Goal: Task Accomplishment & Management: Manage account settings

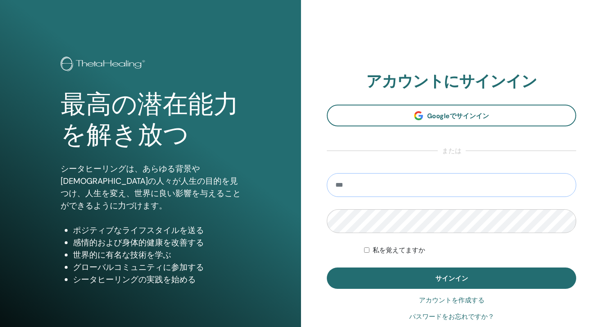
type input "**********"
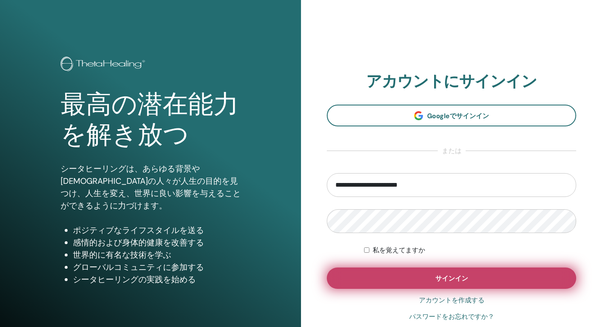
click at [396, 285] on button "サインイン" at bounding box center [452, 277] width 250 height 21
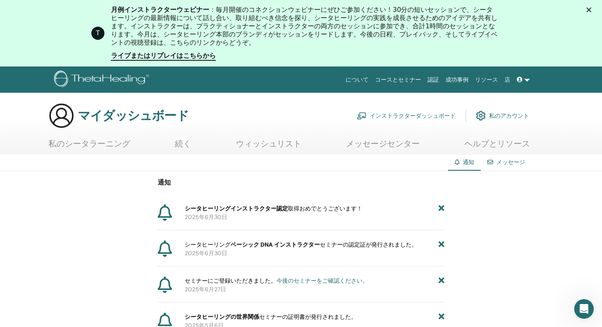
click at [296, 245] on font "ベーシック DNA インストラクター" at bounding box center [275, 244] width 89 height 7
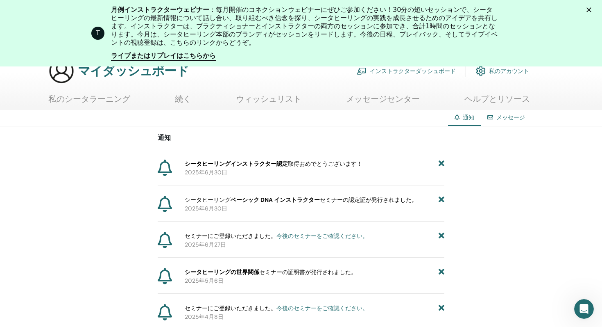
scroll to position [78, 0]
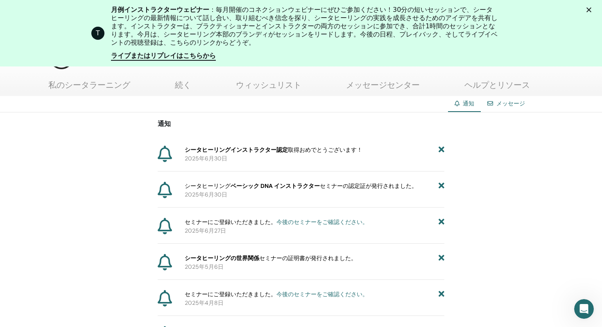
click at [168, 191] on icon at bounding box center [165, 190] width 14 height 16
click at [218, 259] on font "シータヒーリングの世界関係" at bounding box center [222, 257] width 75 height 7
click at [298, 184] on font "ベーシック DNA インストラクター" at bounding box center [275, 185] width 89 height 7
click at [388, 188] on font "セミナーの認定証が発行されました。" at bounding box center [369, 185] width 98 height 7
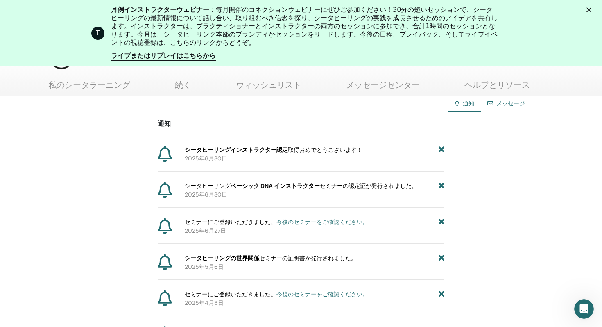
click at [288, 148] on font "取得おめでとうございます" at bounding box center [322, 149] width 69 height 7
click at [500, 97] on div "メッセージ" at bounding box center [506, 103] width 51 height 15
click at [500, 102] on font "メッセージ" at bounding box center [511, 103] width 29 height 7
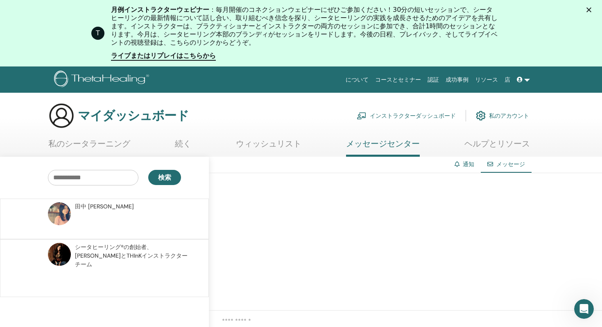
click at [88, 143] on font "私のシータラーニング" at bounding box center [89, 143] width 82 height 11
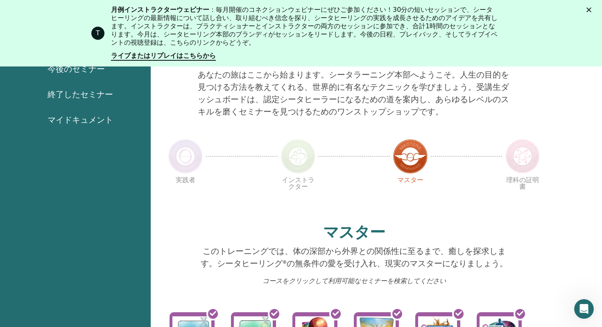
scroll to position [112, 0]
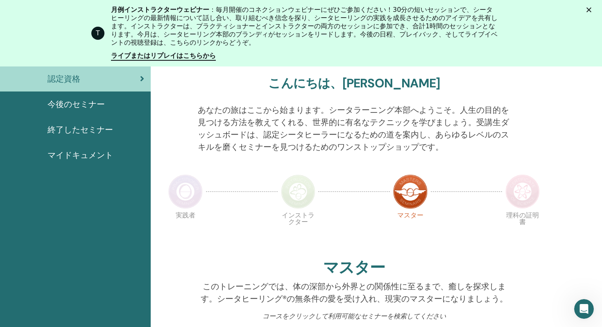
click at [303, 196] on img at bounding box center [298, 191] width 34 height 34
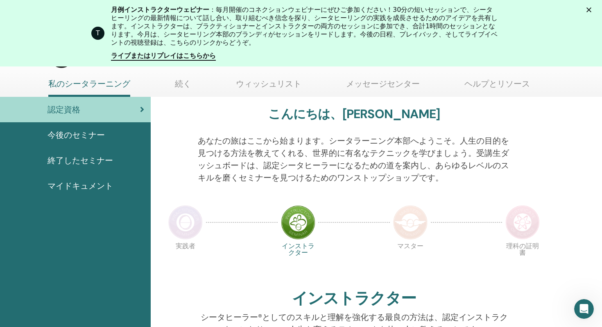
scroll to position [71, 0]
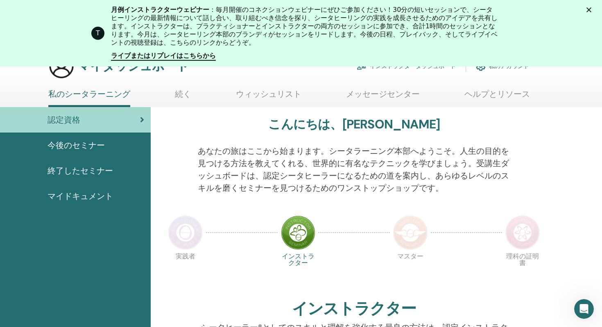
click at [187, 239] on img at bounding box center [185, 232] width 34 height 34
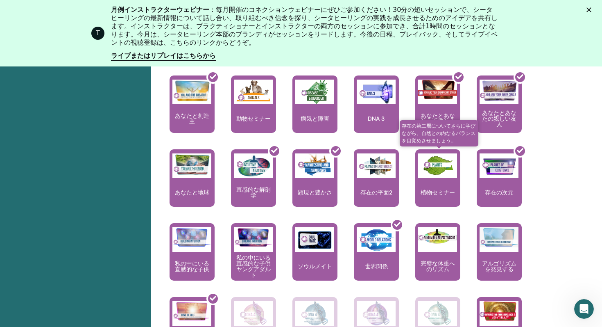
scroll to position [523, 0]
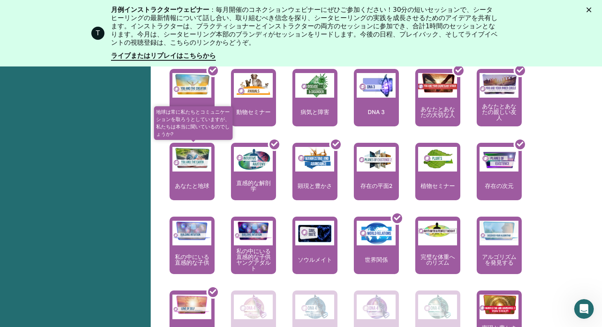
click at [190, 187] on font "あなたと地球" at bounding box center [192, 185] width 34 height 7
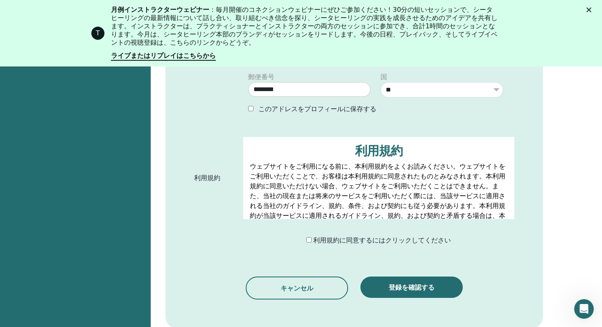
scroll to position [404, 0]
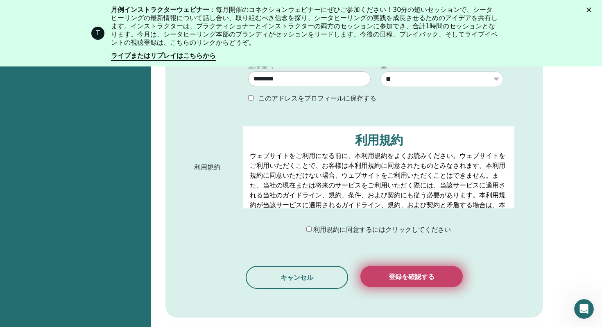
click at [414, 272] on font "登録を確認する" at bounding box center [412, 276] width 46 height 9
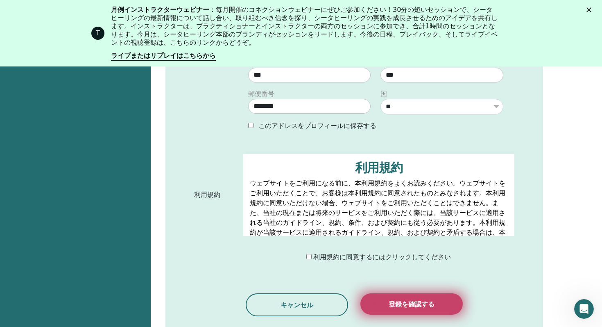
click at [447, 294] on button "登録を確認する" at bounding box center [412, 303] width 102 height 21
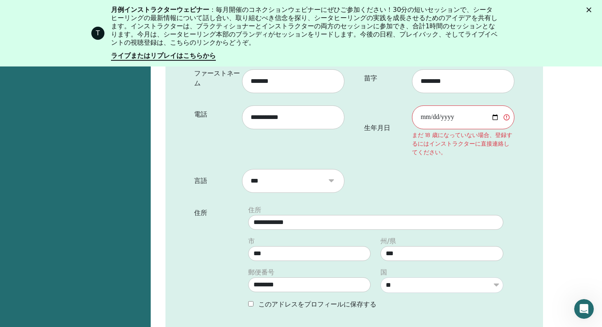
scroll to position [113, 0]
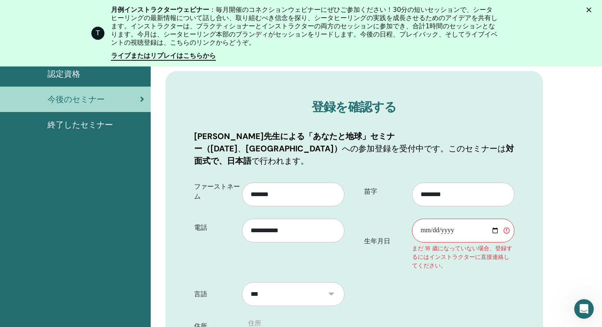
click at [447, 222] on input "生年月日" at bounding box center [463, 230] width 102 height 24
click at [496, 218] on input "生年月日" at bounding box center [463, 230] width 102 height 24
type input "**********"
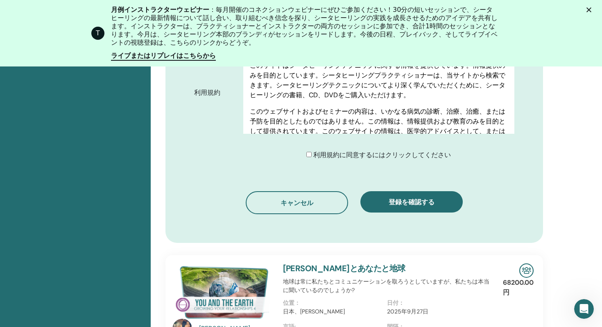
scroll to position [493, 0]
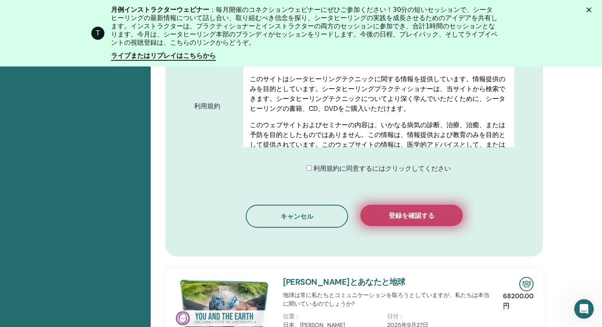
click at [396, 211] on font "登録を確認する" at bounding box center [412, 215] width 46 height 9
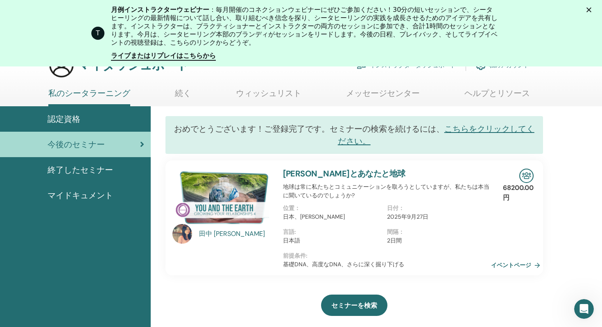
scroll to position [56, 0]
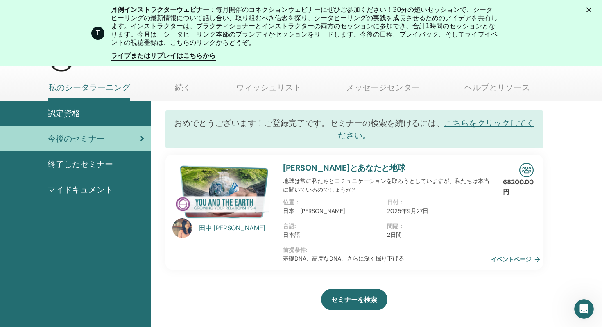
click at [84, 192] on font "マイドキュメント" at bounding box center [81, 189] width 66 height 11
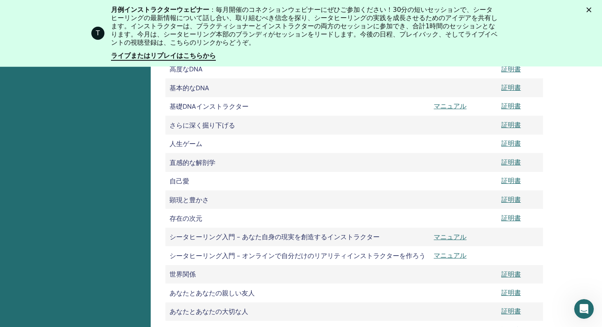
scroll to position [209, 0]
click at [450, 109] on font "マニュアル" at bounding box center [450, 106] width 33 height 9
click at [452, 241] on font "マニュアル" at bounding box center [450, 237] width 33 height 9
click at [444, 257] on font "マニュアル" at bounding box center [450, 255] width 33 height 9
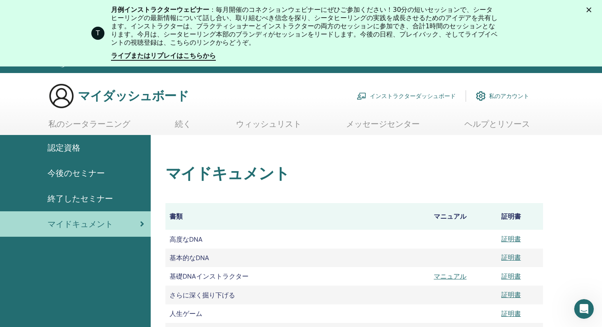
scroll to position [19, 0]
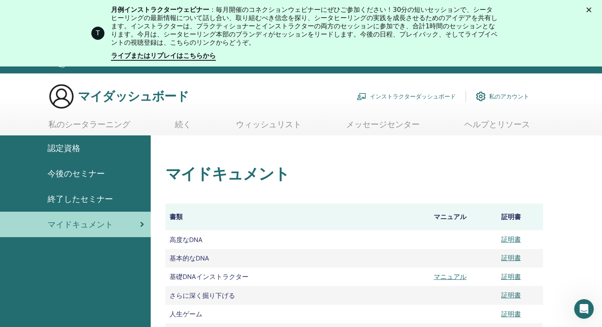
click at [414, 96] on font "インストラクターダッシュボード" at bounding box center [413, 96] width 86 height 7
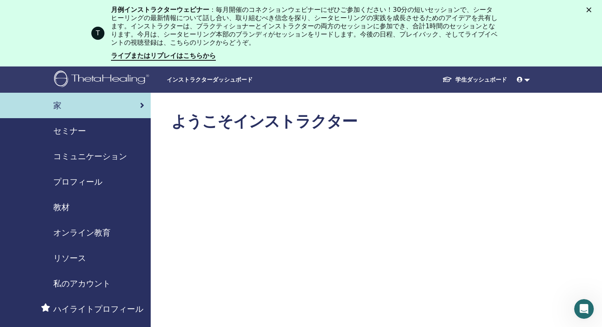
click at [475, 112] on h2 "ようこそインストラクター" at bounding box center [350, 121] width 358 height 19
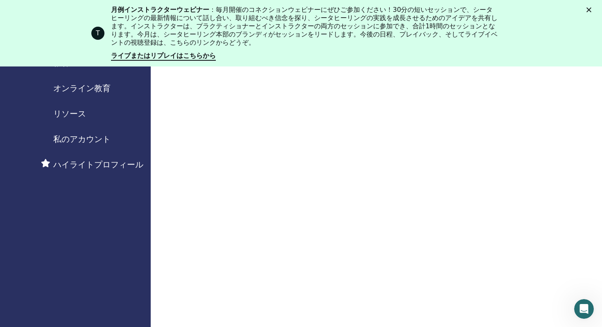
scroll to position [145, 0]
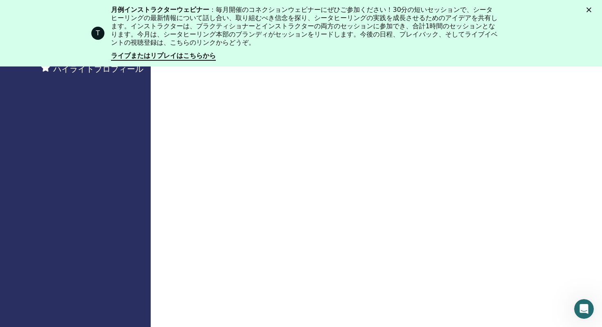
scroll to position [242, 0]
click at [588, 11] on polygon "クローズ" at bounding box center [589, 9] width 5 height 5
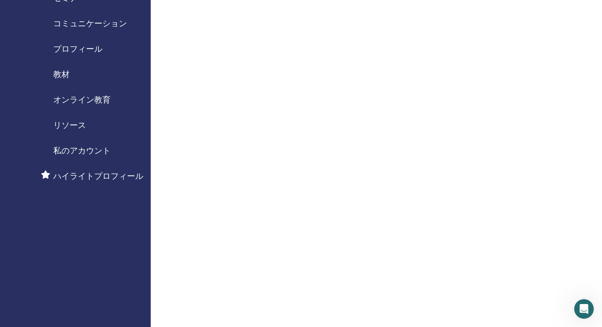
scroll to position [0, 0]
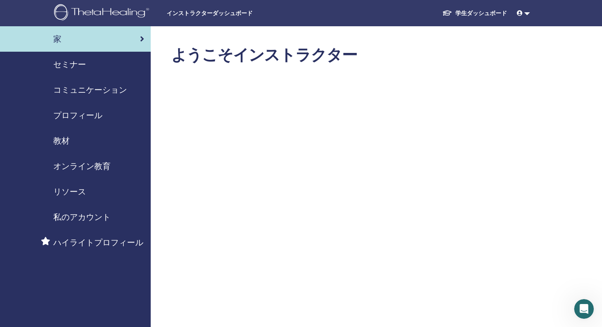
click at [524, 14] on link at bounding box center [524, 13] width 20 height 15
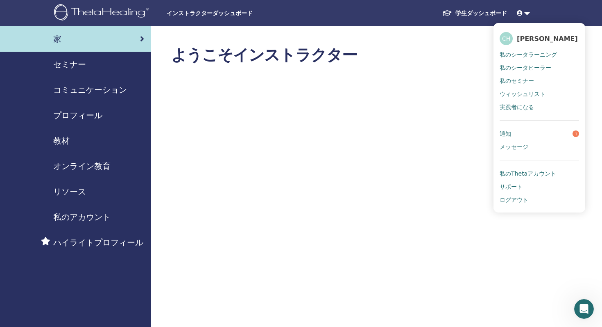
click at [411, 48] on h2 "ようこそインストラクター" at bounding box center [350, 55] width 358 height 19
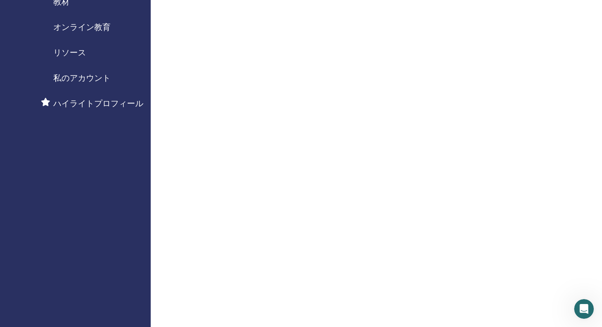
scroll to position [140, 0]
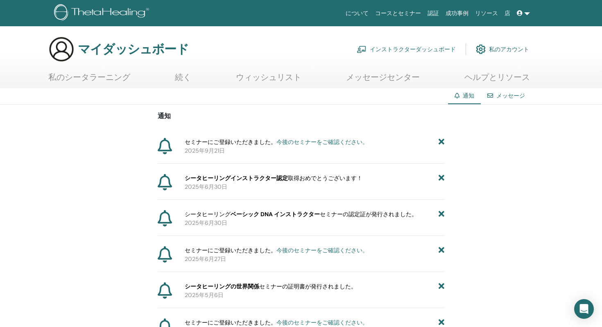
click at [269, 180] on font "シータヒーリングインストラクター認定" at bounding box center [236, 177] width 103 height 7
click at [160, 185] on icon at bounding box center [165, 182] width 14 height 16
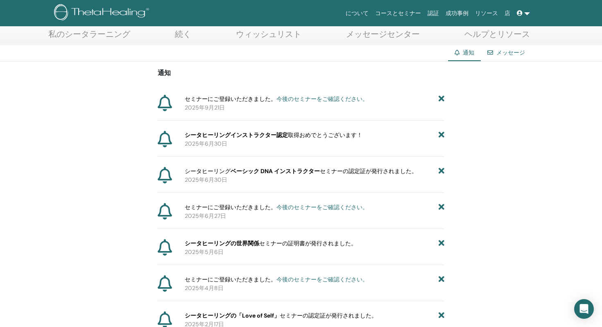
scroll to position [47, 0]
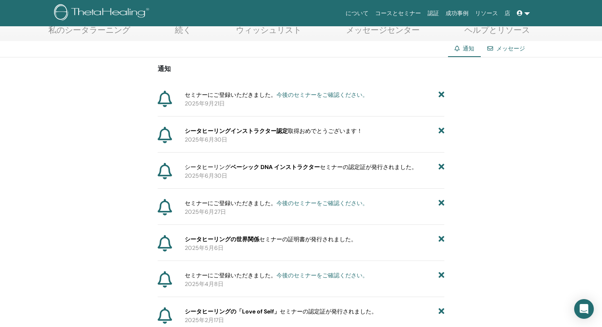
click at [520, 14] on icon at bounding box center [520, 13] width 6 height 6
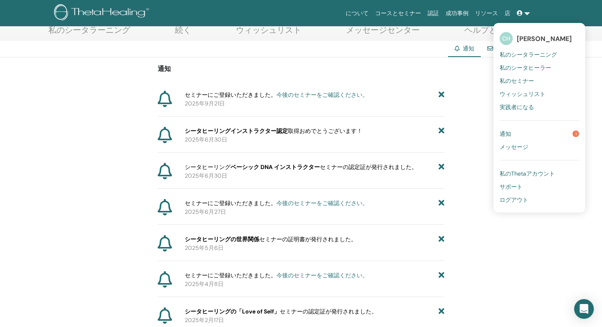
click at [538, 176] on font "私のThetaアカウント" at bounding box center [527, 173] width 55 height 7
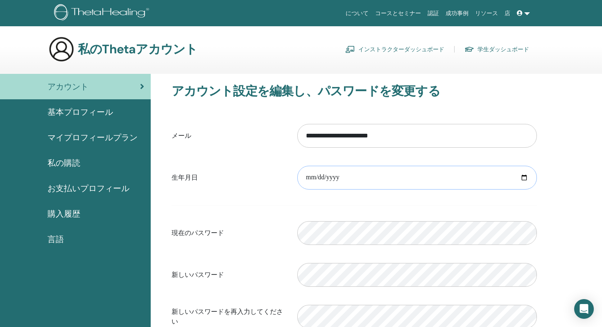
click at [420, 182] on input "date" at bounding box center [418, 178] width 240 height 24
click at [525, 179] on input "date" at bounding box center [418, 178] width 240 height 24
type input "**********"
click at [579, 219] on div "**********" at bounding box center [377, 268] width 452 height 388
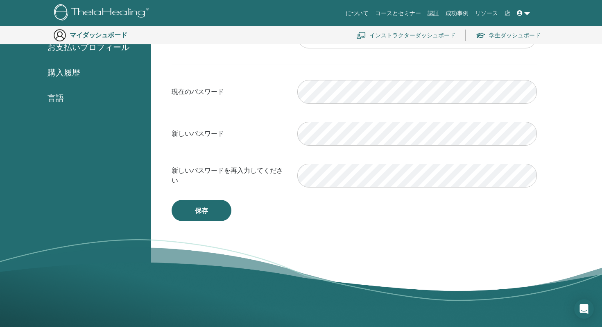
scroll to position [164, 0]
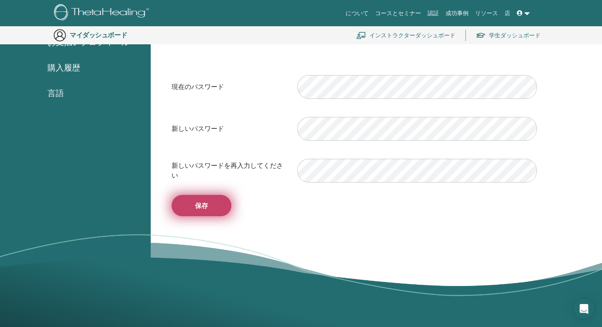
click at [188, 211] on button "保存" at bounding box center [202, 205] width 60 height 21
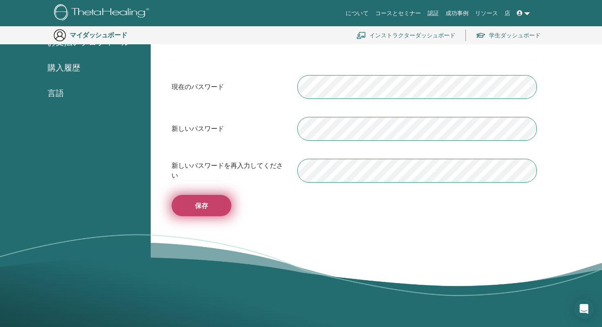
click at [213, 205] on button "保存" at bounding box center [202, 205] width 60 height 21
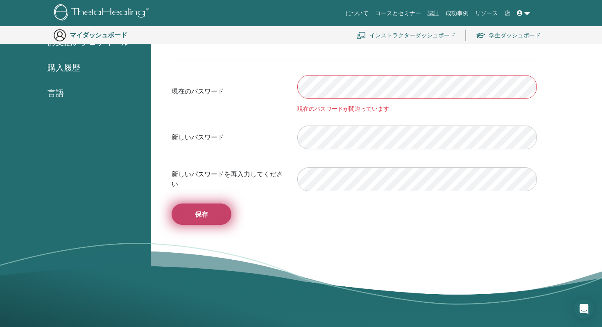
click at [217, 211] on button "保存" at bounding box center [202, 213] width 60 height 21
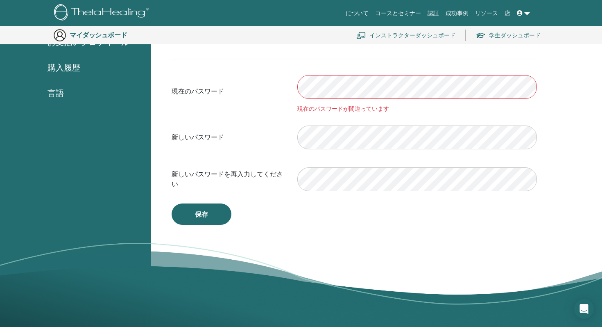
click at [332, 61] on form "**********" at bounding box center [355, 84] width 366 height 225
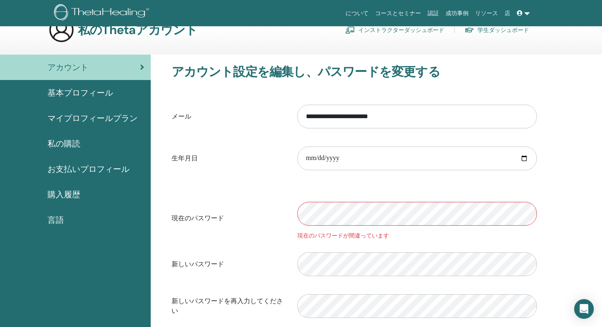
scroll to position [0, 0]
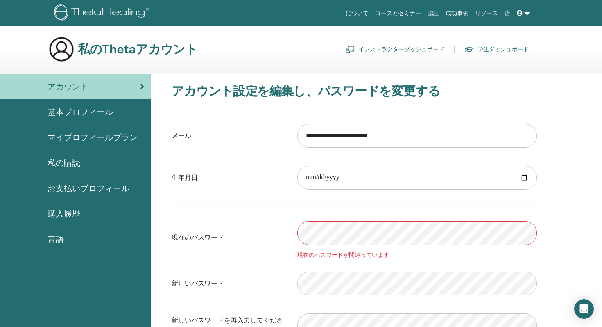
click at [101, 112] on font "基本プロフィール" at bounding box center [81, 112] width 66 height 11
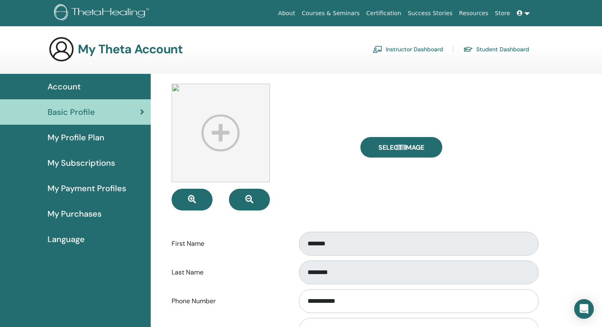
click at [221, 136] on img at bounding box center [221, 133] width 98 height 98
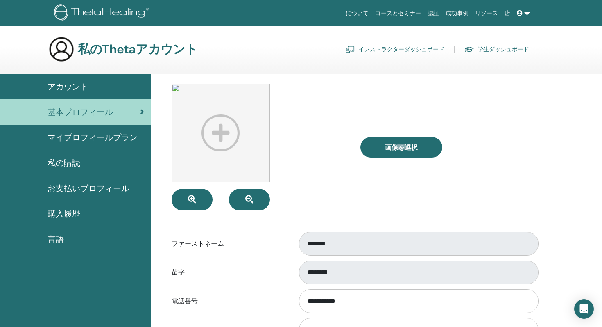
click at [219, 131] on img at bounding box center [221, 133] width 98 height 98
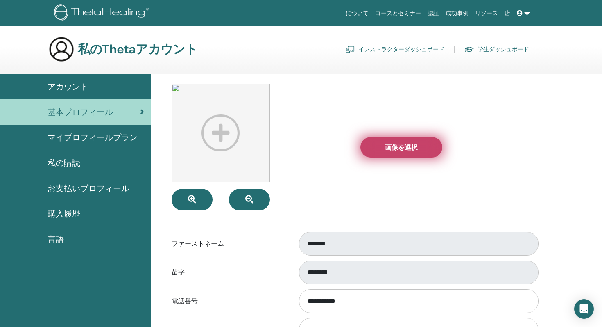
click at [393, 148] on font "画像を選択" at bounding box center [401, 147] width 33 height 9
click at [396, 148] on input "画像を選択" at bounding box center [401, 147] width 11 height 6
